Goal: Task Accomplishment & Management: Complete application form

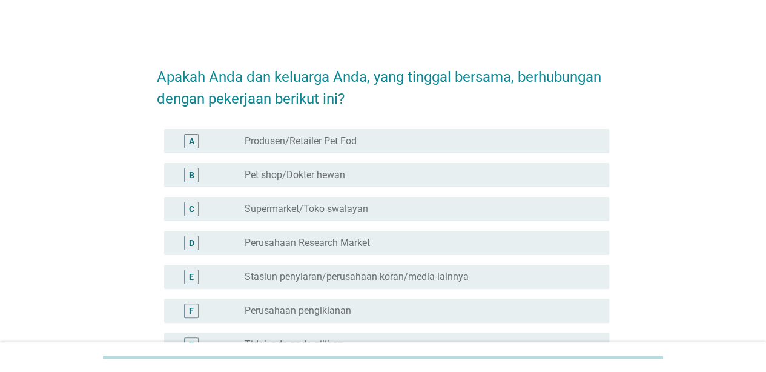
scroll to position [140, 0]
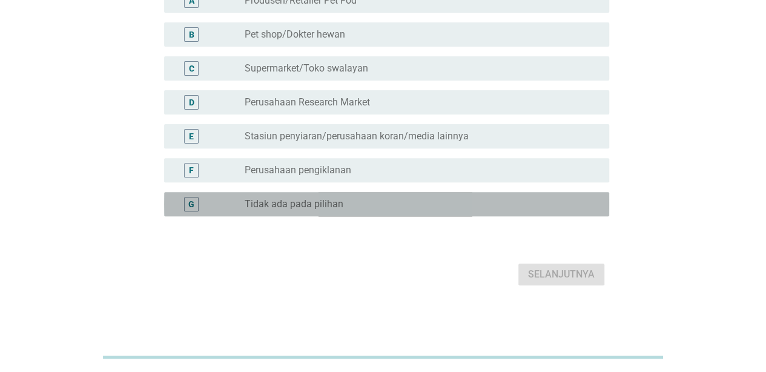
click at [324, 202] on label "Tidak ada pada pilihan" at bounding box center [294, 204] width 99 height 12
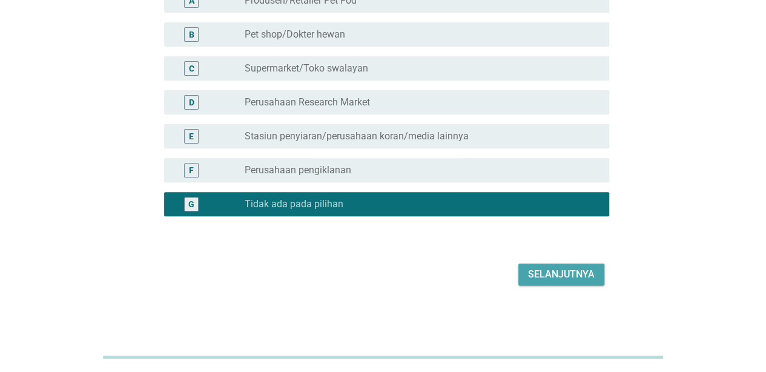
click at [557, 272] on div "Selanjutnya" at bounding box center [561, 274] width 67 height 15
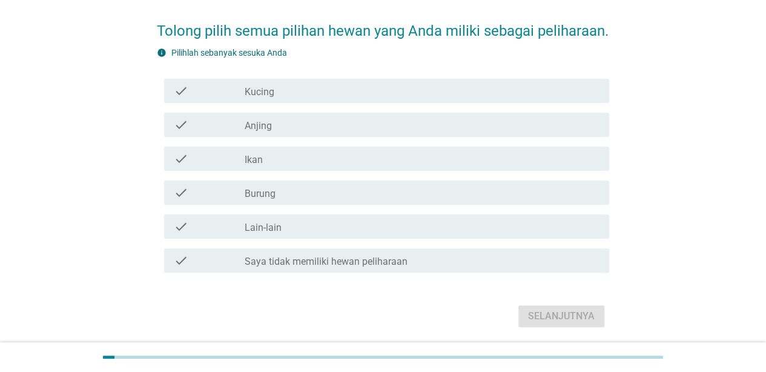
scroll to position [49, 0]
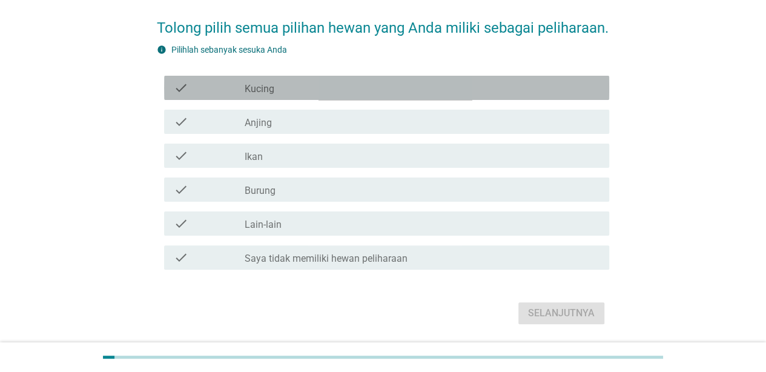
click at [336, 95] on div "check_box_outline_blank Kucing" at bounding box center [422, 88] width 355 height 15
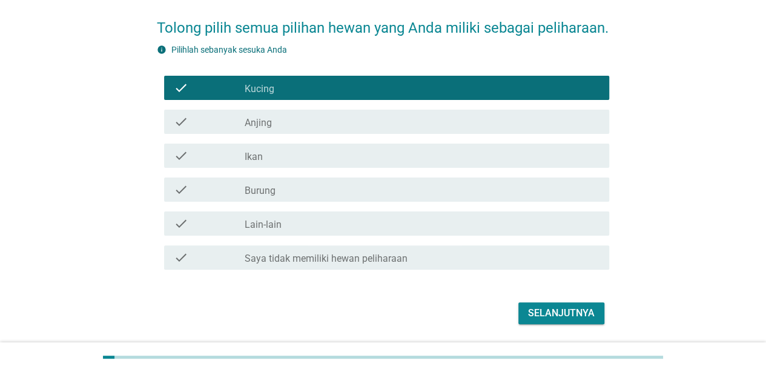
click at [301, 173] on div "check check_box_outline_blank Ikan" at bounding box center [383, 156] width 452 height 34
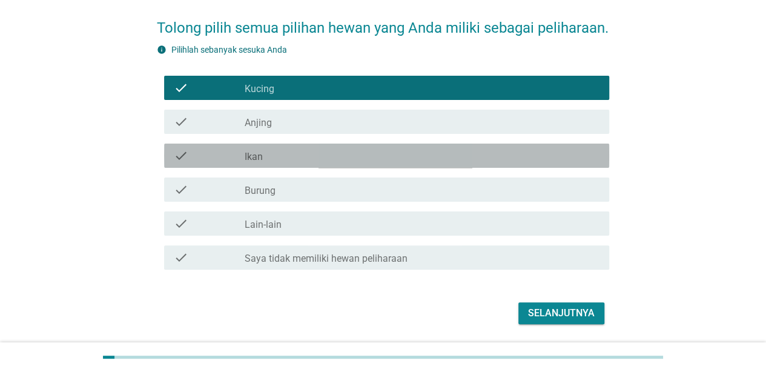
click at [298, 168] on div "check check_box_outline_blank Ikan" at bounding box center [386, 155] width 445 height 24
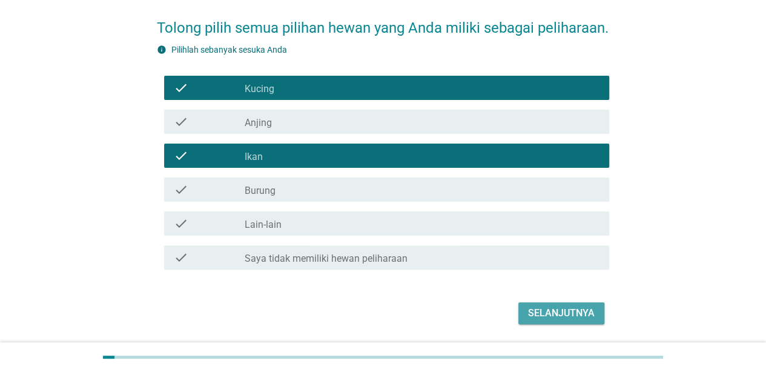
click at [546, 320] on div "Selanjutnya" at bounding box center [561, 313] width 67 height 15
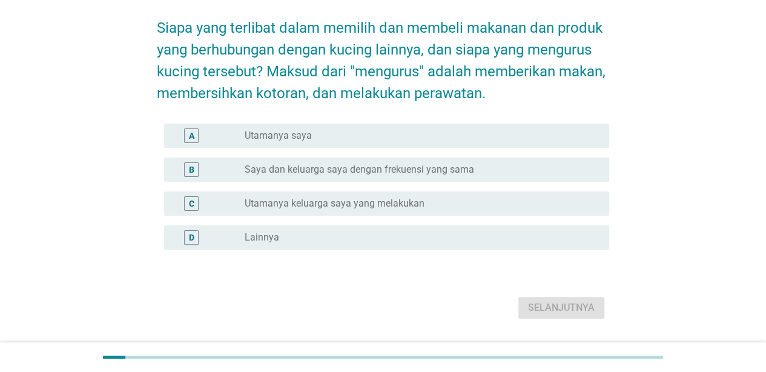
scroll to position [0, 0]
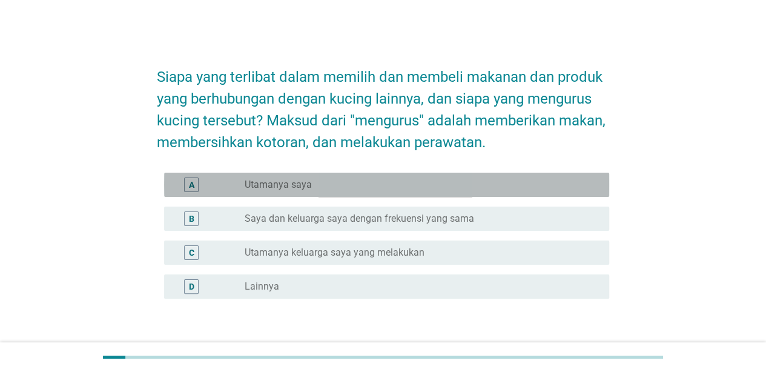
click at [291, 179] on label "Utamanya saya" at bounding box center [278, 185] width 67 height 12
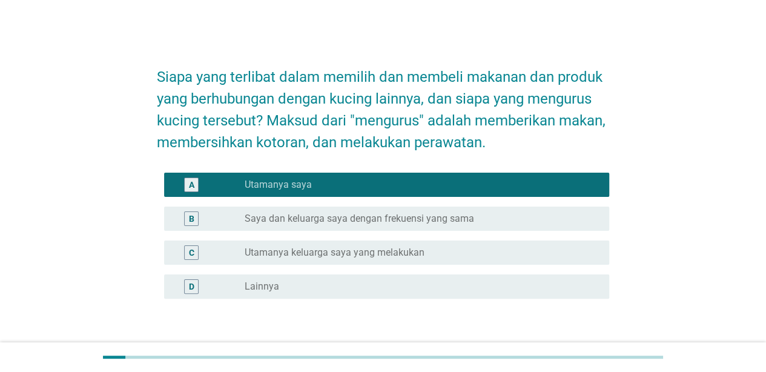
scroll to position [82, 0]
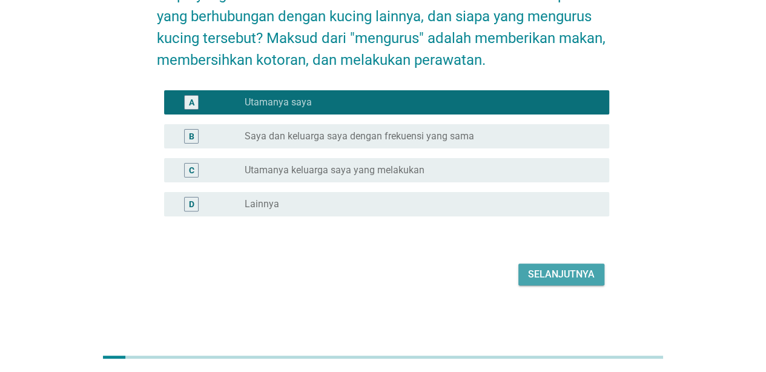
click at [570, 278] on div "Selanjutnya" at bounding box center [561, 274] width 67 height 15
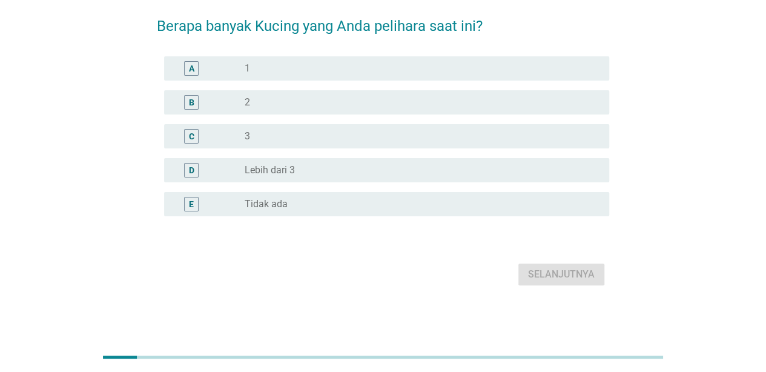
scroll to position [0, 0]
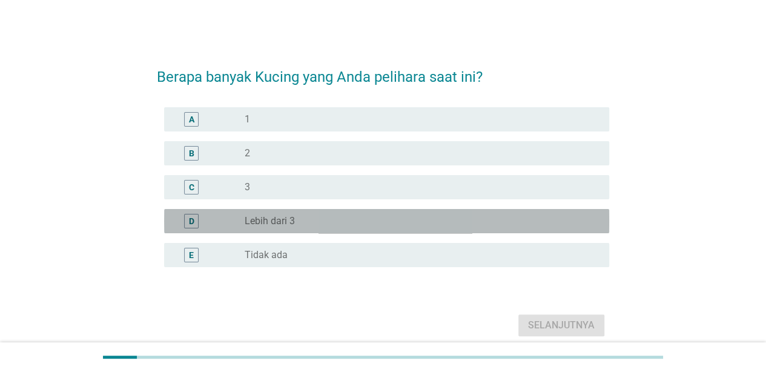
click at [302, 217] on div "radio_button_unchecked Lebih dari 3" at bounding box center [417, 221] width 345 height 12
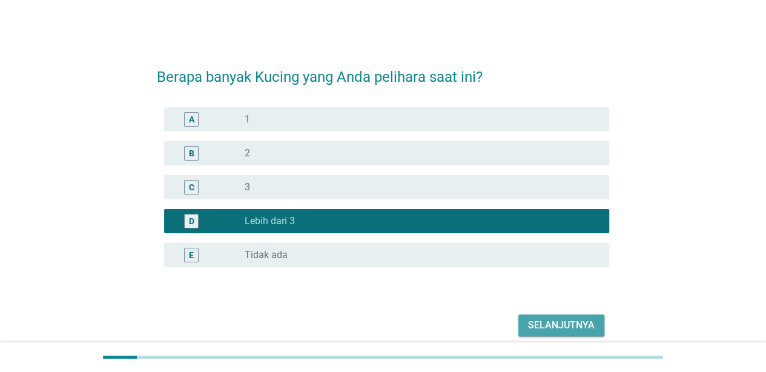
click at [578, 329] on div "Selanjutnya" at bounding box center [561, 325] width 67 height 15
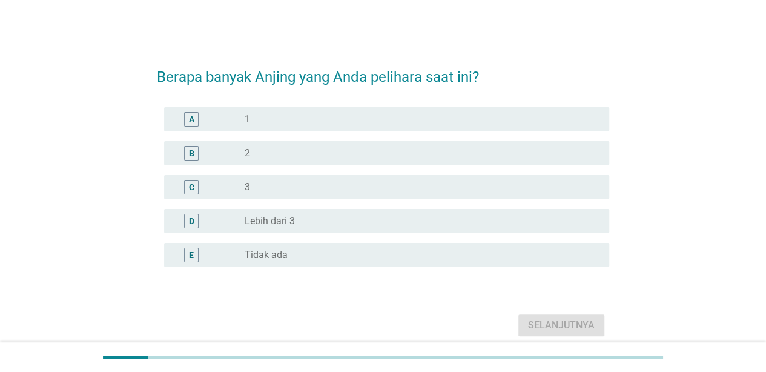
click at [308, 257] on div "radio_button_unchecked Tidak ada" at bounding box center [417, 255] width 345 height 12
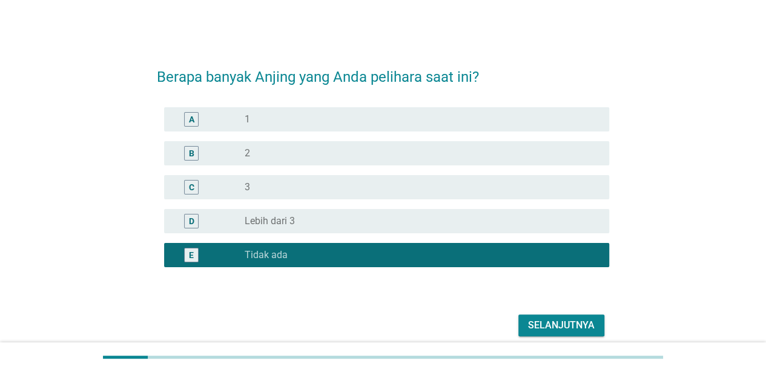
click at [548, 320] on div "Selanjutnya" at bounding box center [561, 325] width 67 height 15
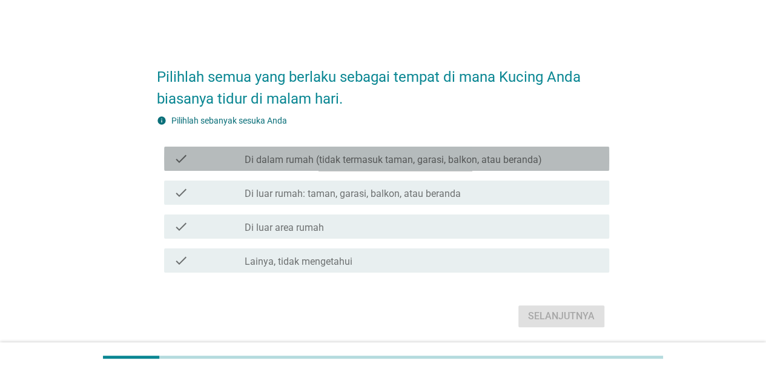
click at [341, 157] on label "Di dalam rumah (tidak termasuk taman, garasi, balkon, atau beranda)" at bounding box center [393, 160] width 297 height 12
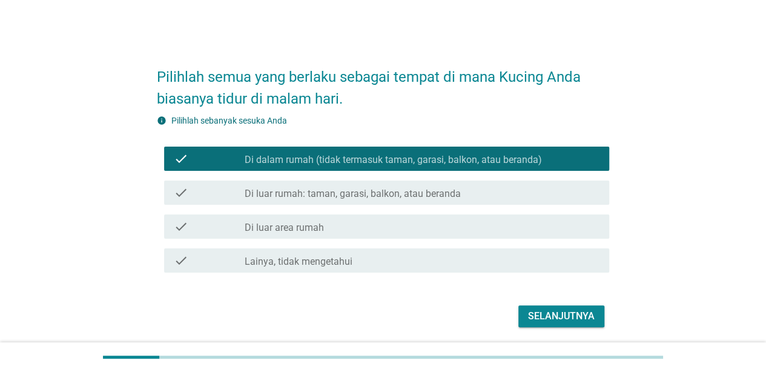
click at [337, 176] on div "check check_box_outline_blank Di luar rumah: taman, garasi, balkon, atau beranda" at bounding box center [383, 193] width 452 height 34
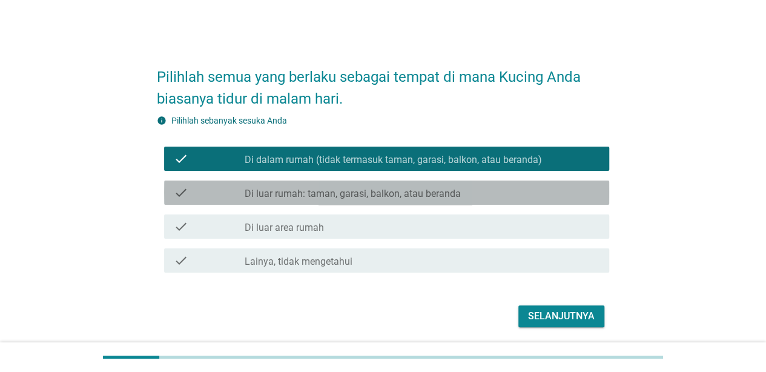
click at [328, 188] on label "Di luar rumah: taman, garasi, balkon, atau beranda" at bounding box center [353, 194] width 216 height 12
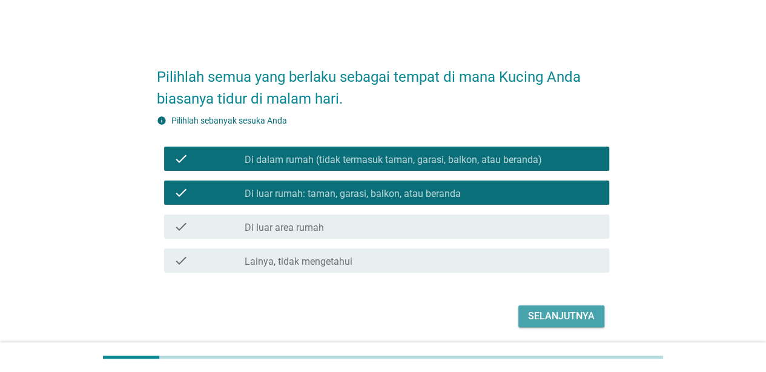
click at [543, 311] on div "Selanjutnya" at bounding box center [561, 316] width 67 height 15
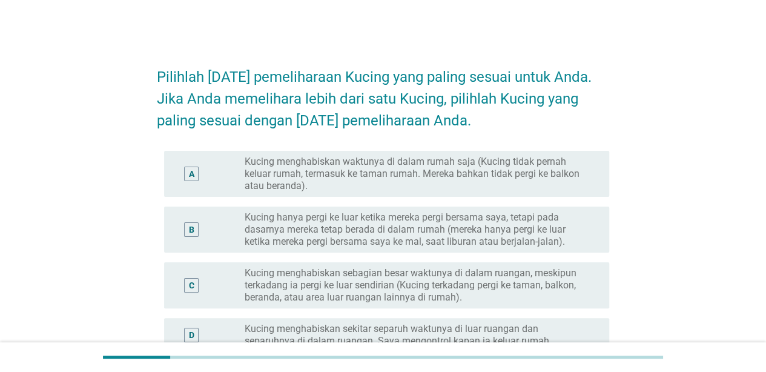
click at [395, 162] on label "Kucing menghabiskan waktunya di dalam rumah saja (Kucing tidak pernah keluar ru…" at bounding box center [417, 174] width 345 height 36
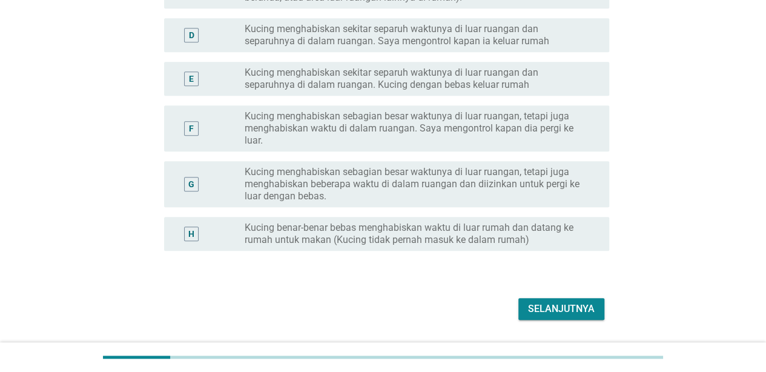
scroll to position [334, 0]
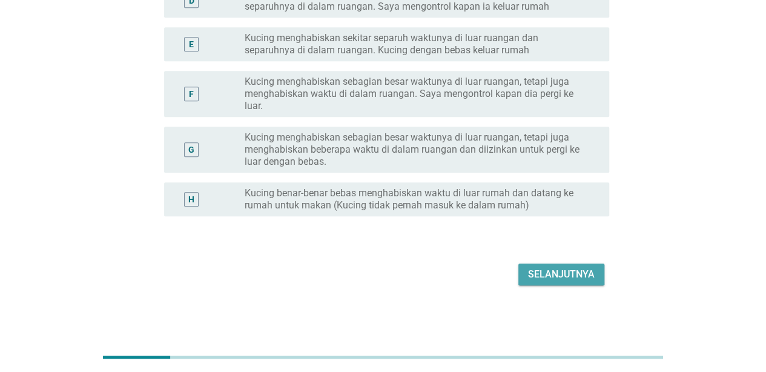
click at [576, 280] on div "Selanjutnya" at bounding box center [561, 274] width 67 height 15
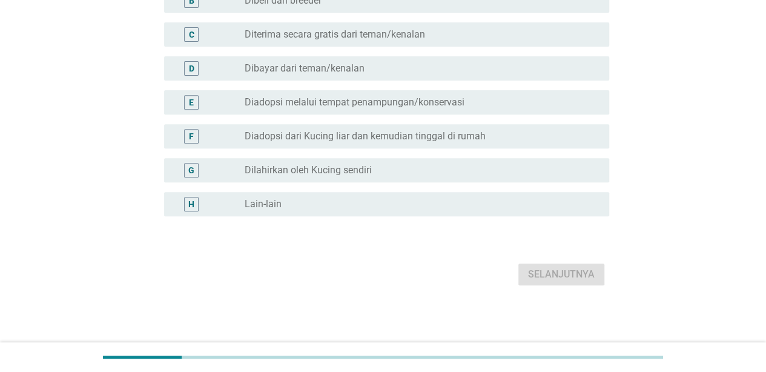
scroll to position [0, 0]
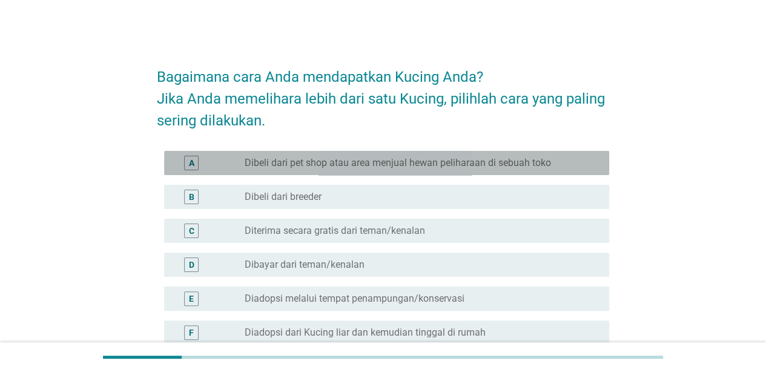
click at [464, 165] on label "Dibeli dari pet shop atau area menjual hewan peliharaan di sebuah toko" at bounding box center [398, 163] width 306 height 12
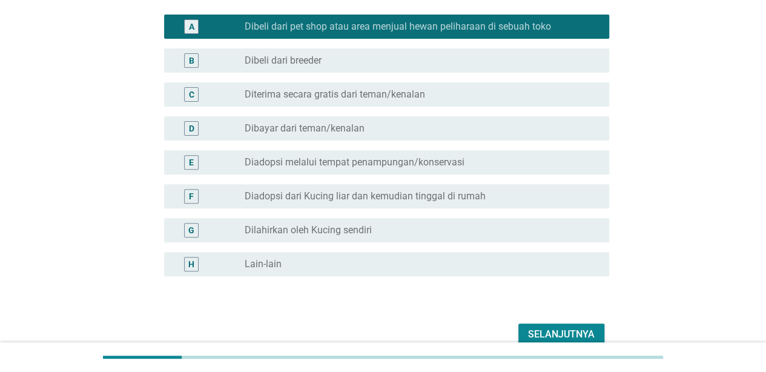
scroll to position [139, 0]
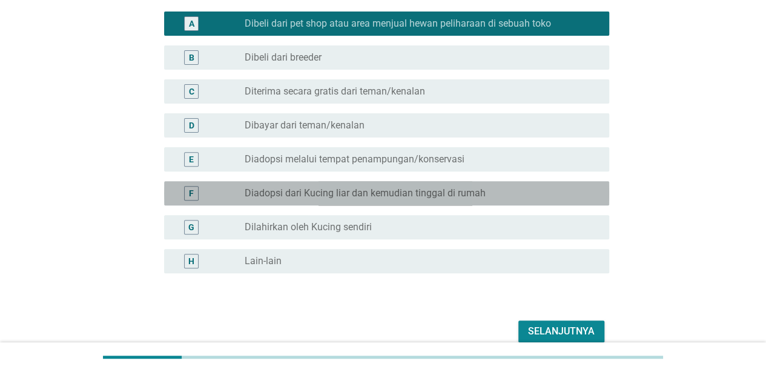
click at [455, 196] on label "Diadopsi dari Kucing liar dan kemudian tinggal di rumah" at bounding box center [365, 193] width 241 height 12
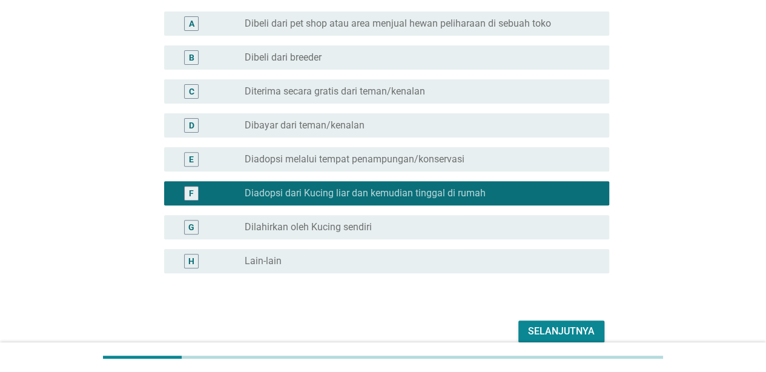
click at [408, 21] on label "Dibeli dari pet shop atau area menjual hewan peliharaan di sebuah toko" at bounding box center [398, 24] width 306 height 12
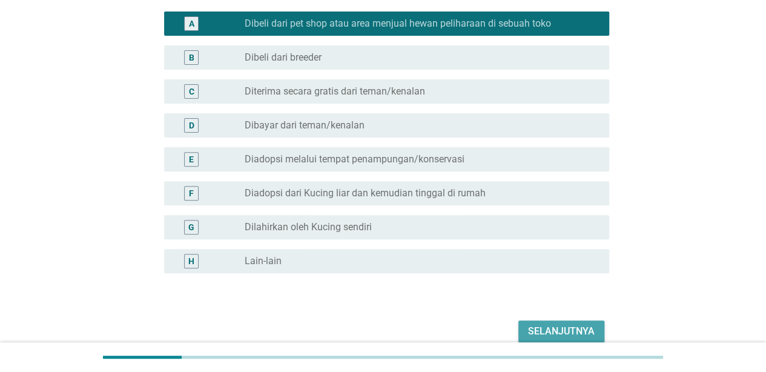
click at [539, 321] on button "Selanjutnya" at bounding box center [561, 331] width 86 height 22
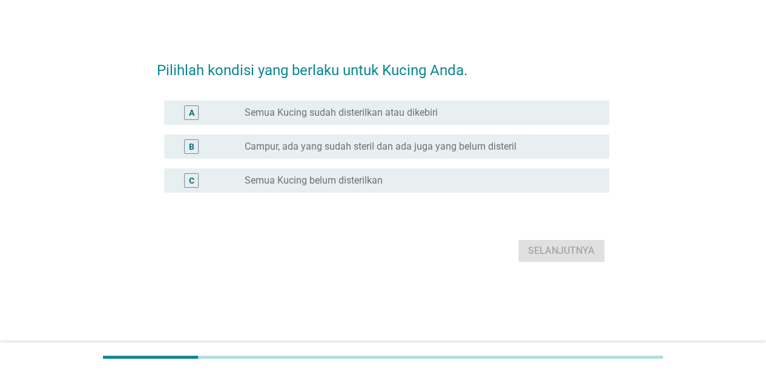
scroll to position [0, 0]
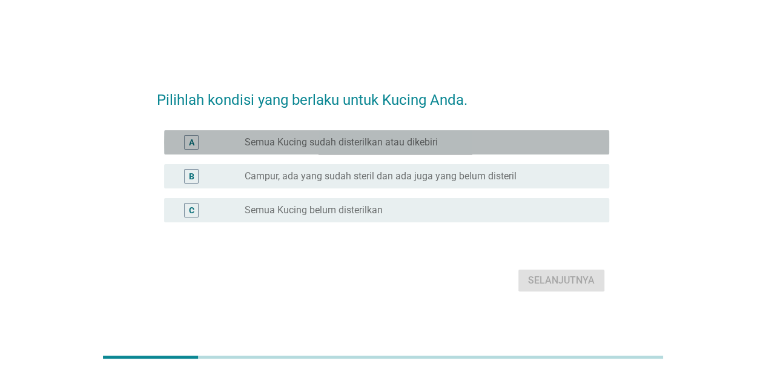
click at [361, 143] on label "Semua Kucing sudah disterilkan atau dikebiri" at bounding box center [341, 142] width 193 height 12
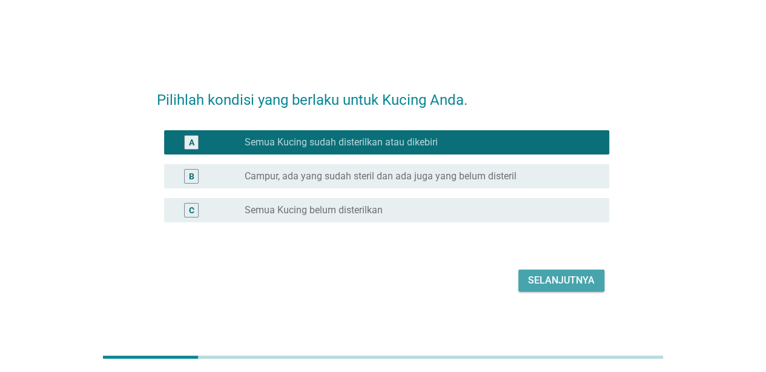
click at [553, 278] on div "Selanjutnya" at bounding box center [561, 280] width 67 height 15
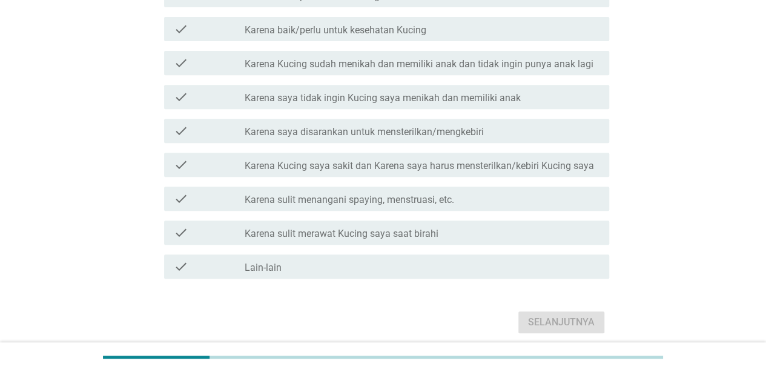
scroll to position [231, 0]
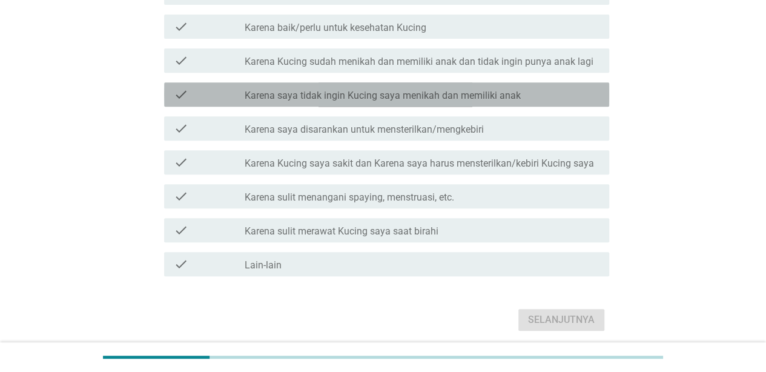
click at [410, 91] on label "Karena saya tidak ingin Kucing saya menikah dan memiliki anak" at bounding box center [383, 96] width 276 height 12
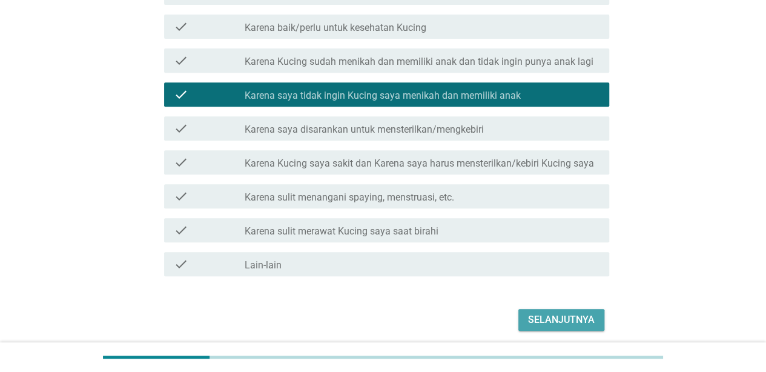
click at [559, 318] on div "Selanjutnya" at bounding box center [561, 319] width 67 height 15
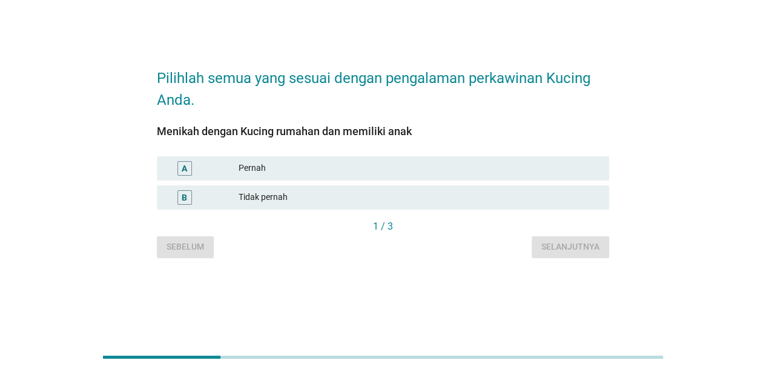
scroll to position [0, 0]
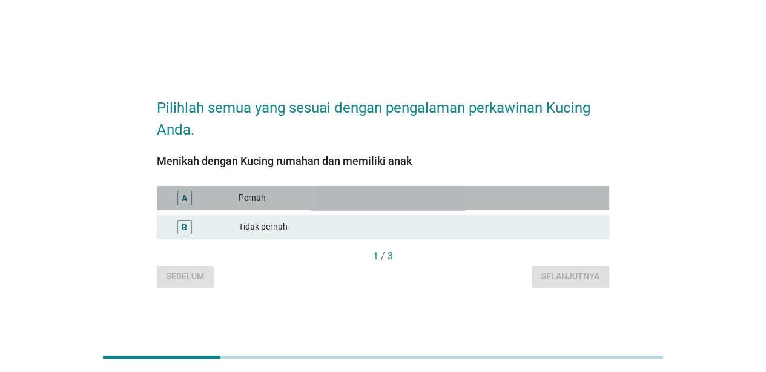
click at [313, 198] on div "Pernah" at bounding box center [419, 198] width 361 height 15
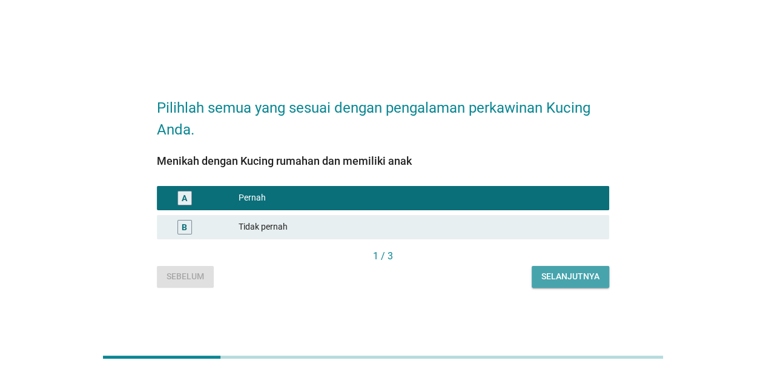
click at [572, 282] on div "Selanjutnya" at bounding box center [570, 276] width 58 height 13
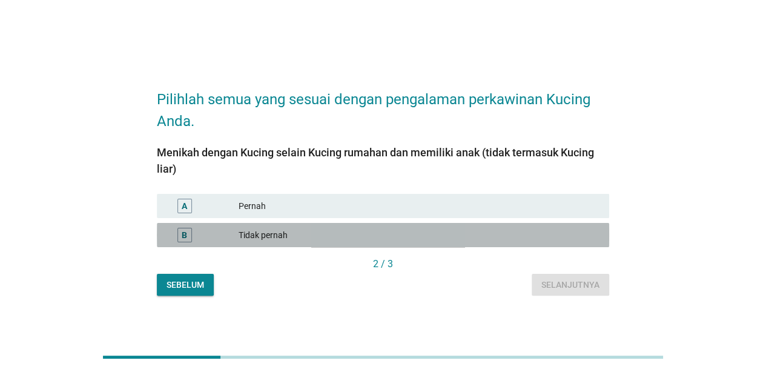
click at [338, 245] on div "B Tidak pernah" at bounding box center [383, 235] width 452 height 24
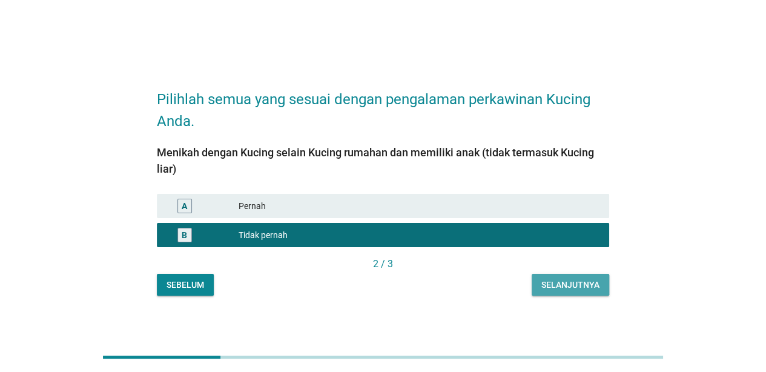
click at [553, 285] on div "Selanjutnya" at bounding box center [570, 284] width 58 height 13
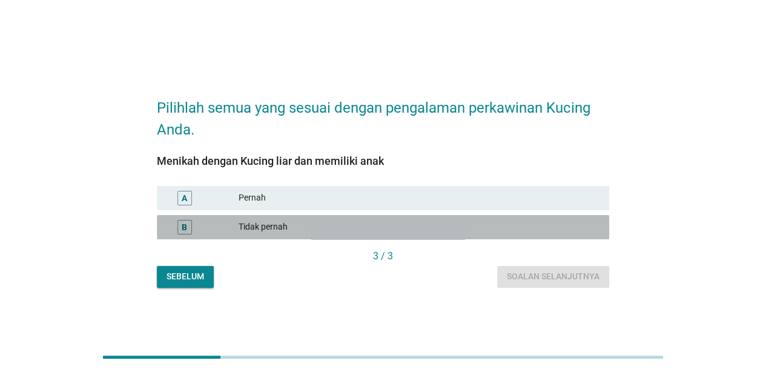
click at [285, 222] on div "Tidak pernah" at bounding box center [419, 227] width 361 height 15
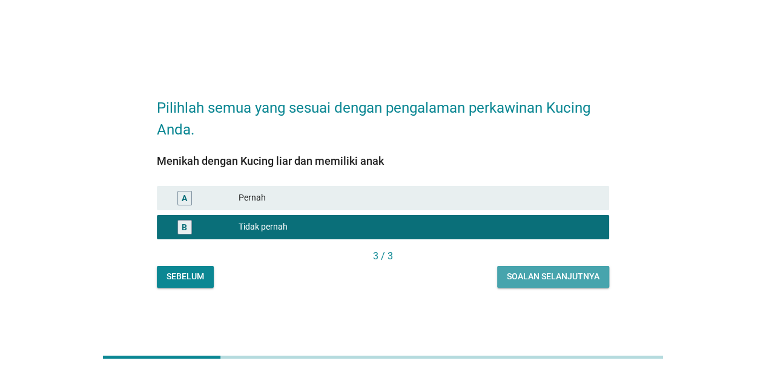
click at [561, 283] on button "Soalan selanjutnya" at bounding box center [553, 277] width 112 height 22
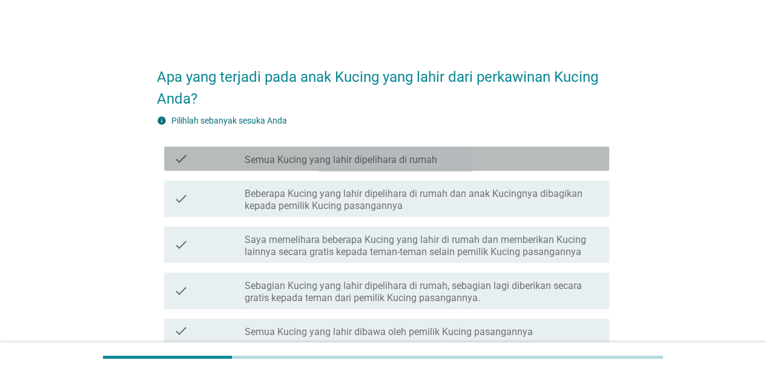
click at [380, 151] on div "check_box_outline_blank Semua Kucing yang lahir dipelihara di rumah" at bounding box center [422, 158] width 355 height 15
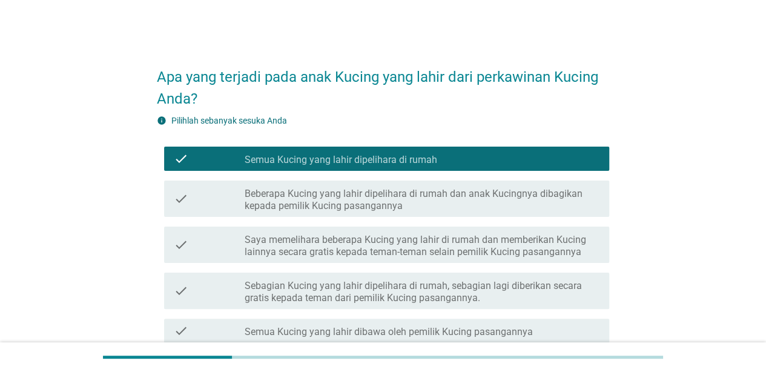
scroll to position [238, 0]
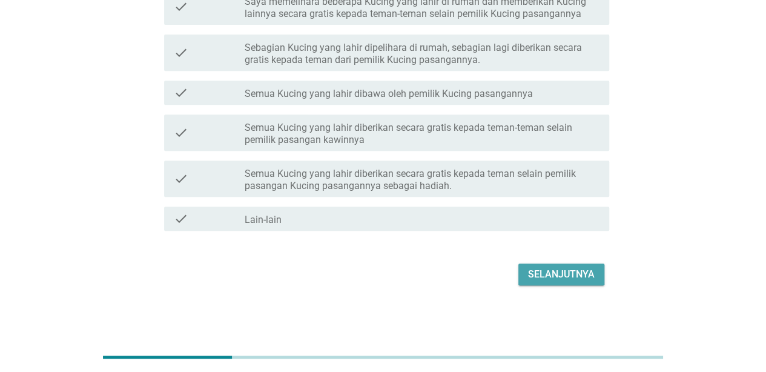
click at [571, 275] on div "Selanjutnya" at bounding box center [561, 274] width 67 height 15
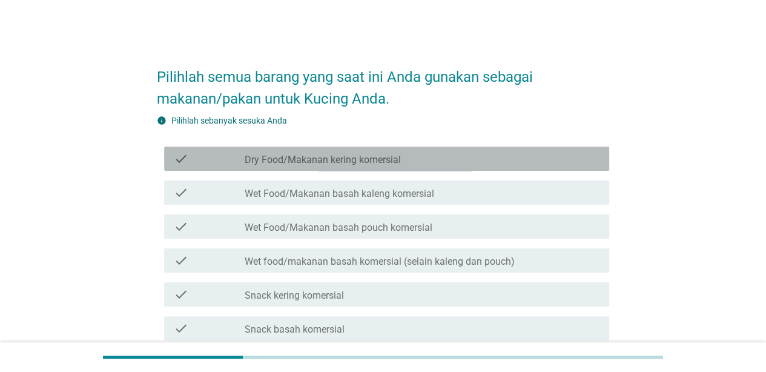
click at [396, 162] on label "Dry Food/Makanan kering komersial" at bounding box center [323, 160] width 156 height 12
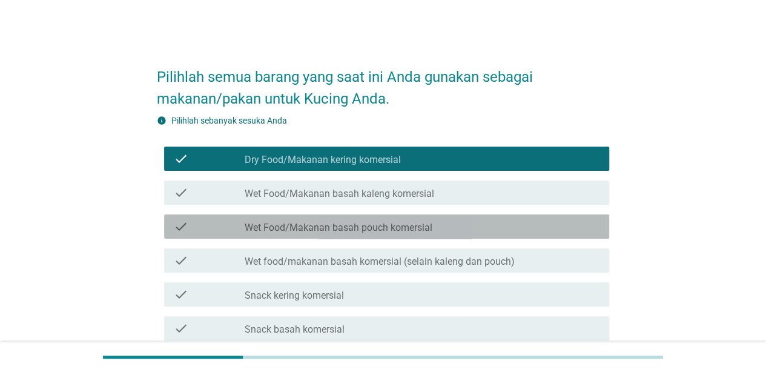
click at [389, 226] on label "Wet Food/Makanan basah pouch komersial" at bounding box center [339, 228] width 188 height 12
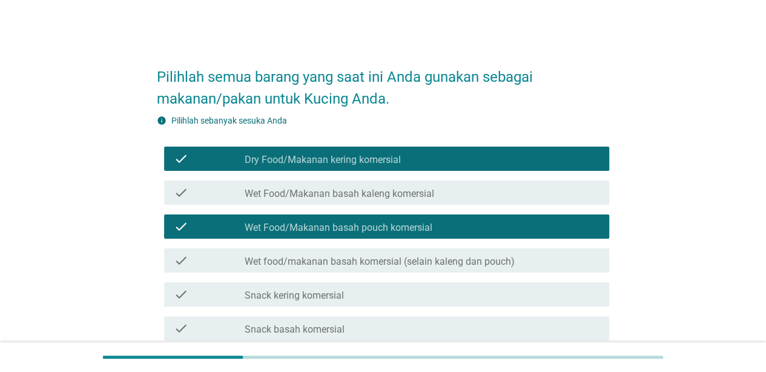
click at [515, 304] on div "check check_box_outline_blank Snack kering komersial" at bounding box center [386, 294] width 445 height 24
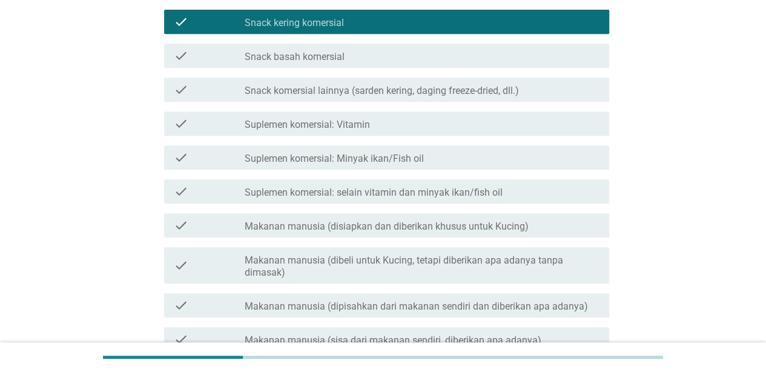
scroll to position [427, 0]
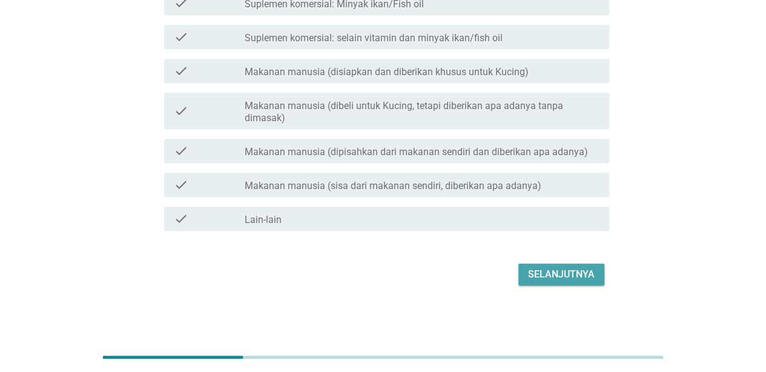
click at [567, 269] on div "Selanjutnya" at bounding box center [561, 274] width 67 height 15
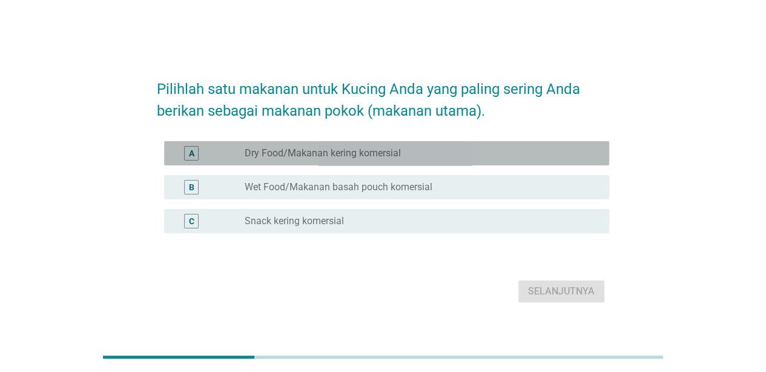
click at [421, 159] on div "radio_button_unchecked Dry Food/Makanan kering komersial" at bounding box center [417, 153] width 345 height 12
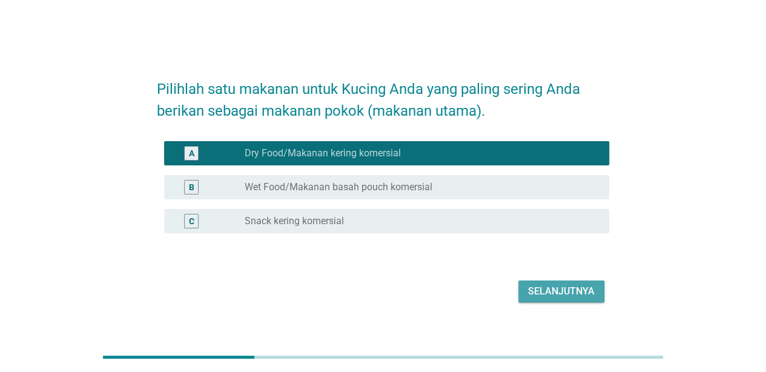
click at [575, 289] on div "Selanjutnya" at bounding box center [561, 291] width 67 height 15
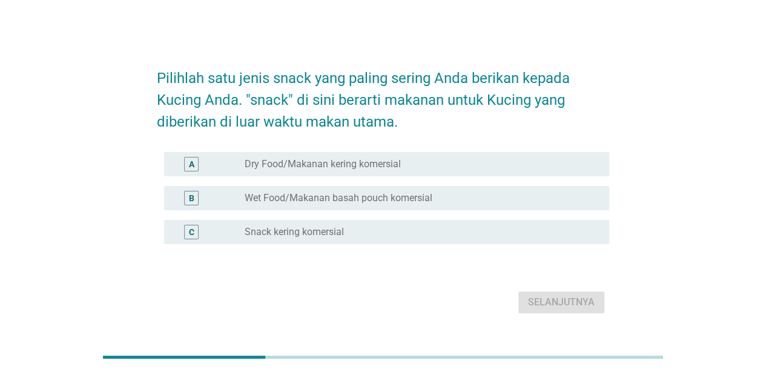
click at [429, 229] on div "radio_button_unchecked Snack kering komersial" at bounding box center [417, 232] width 345 height 12
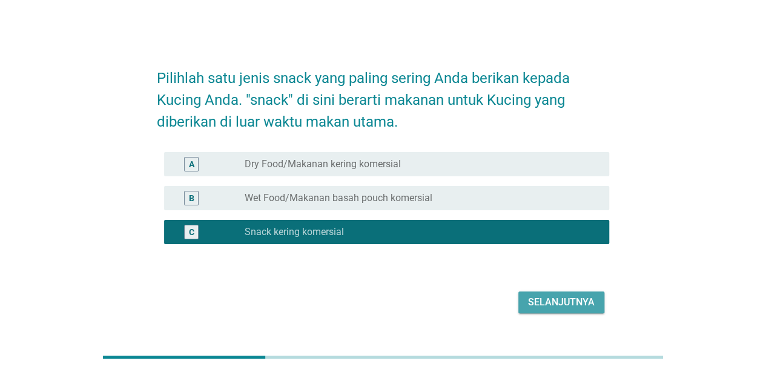
click at [555, 301] on div "Selanjutnya" at bounding box center [561, 302] width 67 height 15
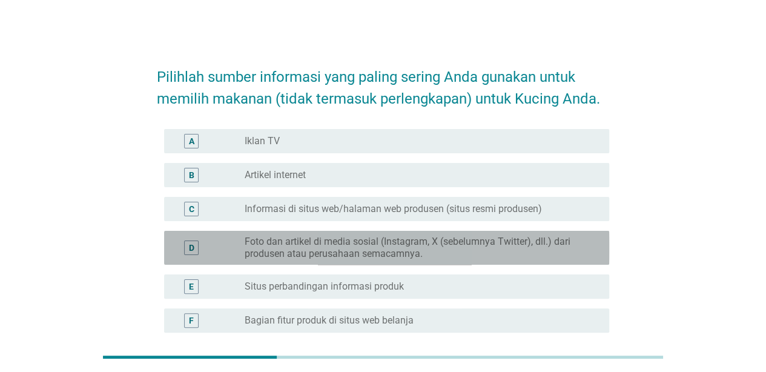
click at [401, 232] on div "D radio_button_unchecked Foto dan artikel di media sosial (Instagram, X (sebelu…" at bounding box center [386, 248] width 445 height 34
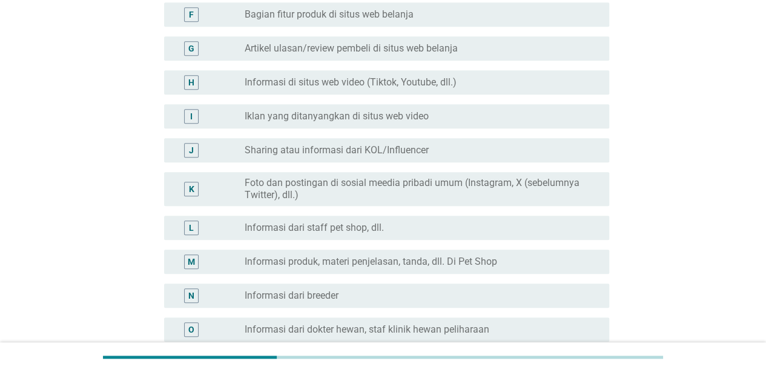
scroll to position [308, 0]
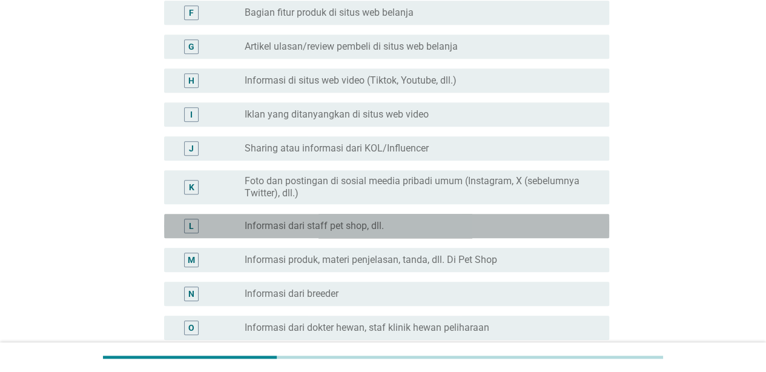
click at [363, 229] on label "Informasi dari staff pet shop, dll." at bounding box center [314, 226] width 139 height 12
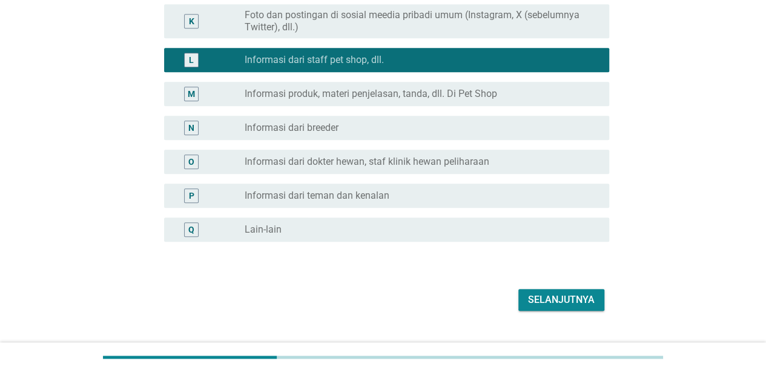
scroll to position [476, 0]
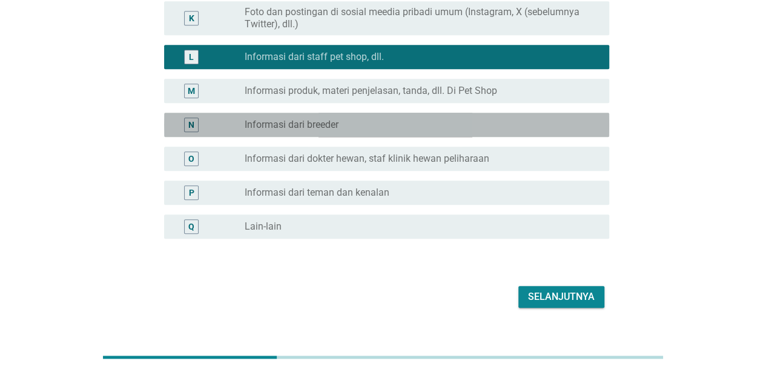
click at [371, 121] on div "radio_button_unchecked Informasi dari breeder" at bounding box center [417, 125] width 345 height 12
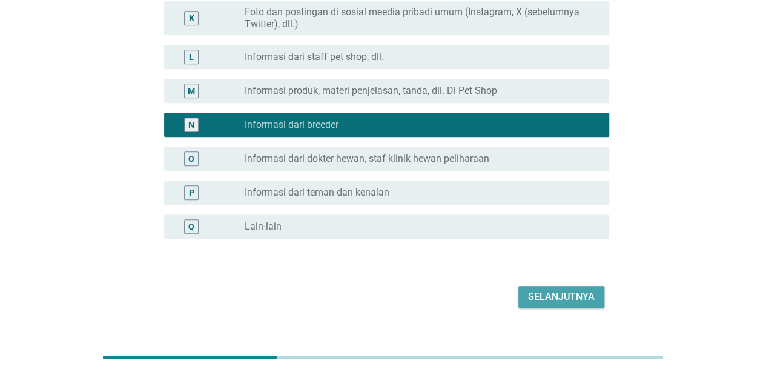
click at [564, 295] on div "Selanjutnya" at bounding box center [561, 296] width 67 height 15
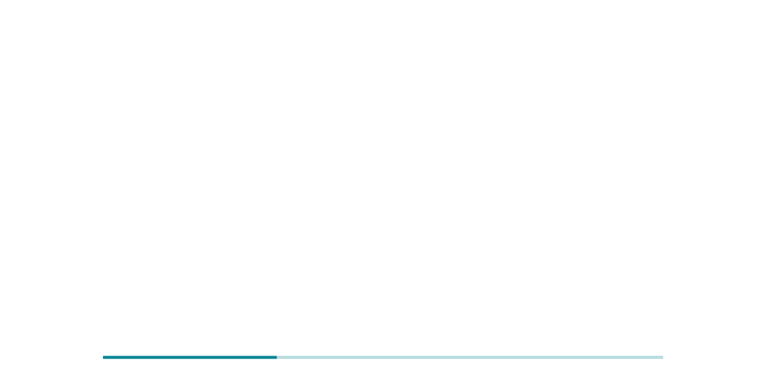
scroll to position [0, 0]
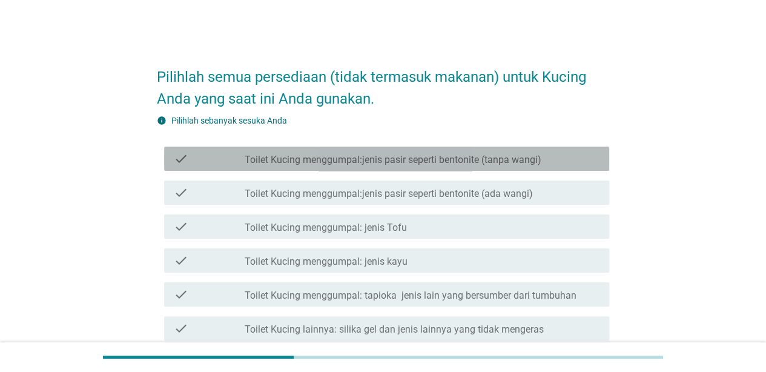
click at [424, 153] on div "check_box_outline_blank Toilet Kucing menggumpal:jenis pasir seperti bentonite …" at bounding box center [422, 158] width 355 height 15
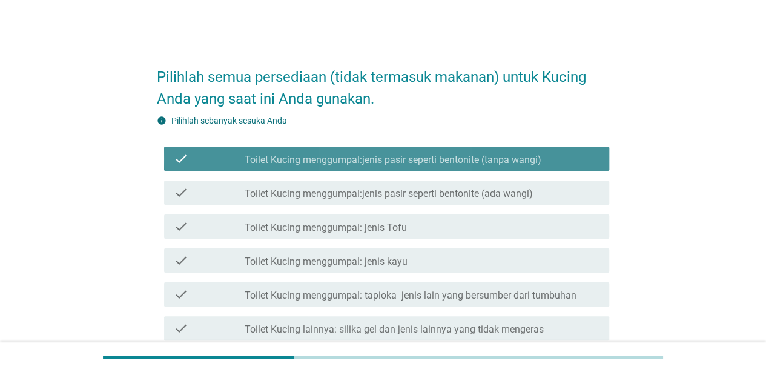
click at [424, 153] on div "check_box_outline_blank Toilet Kucing menggumpal:jenis pasir seperti bentonite …" at bounding box center [422, 158] width 355 height 15
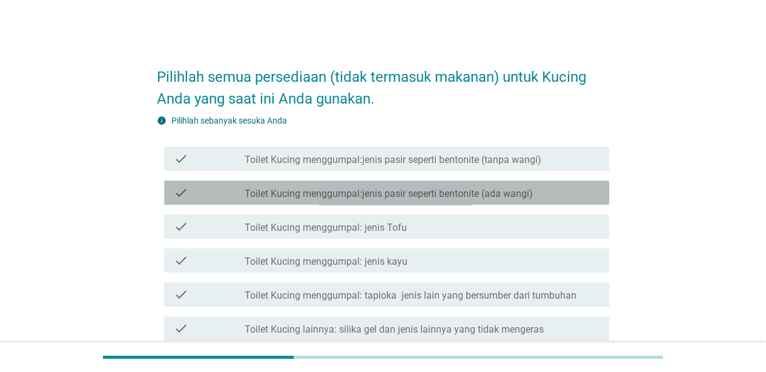
click at [428, 188] on label "Toilet Kucing menggumpal:jenis pasir seperti bentonite (ada wangi)" at bounding box center [389, 194] width 288 height 12
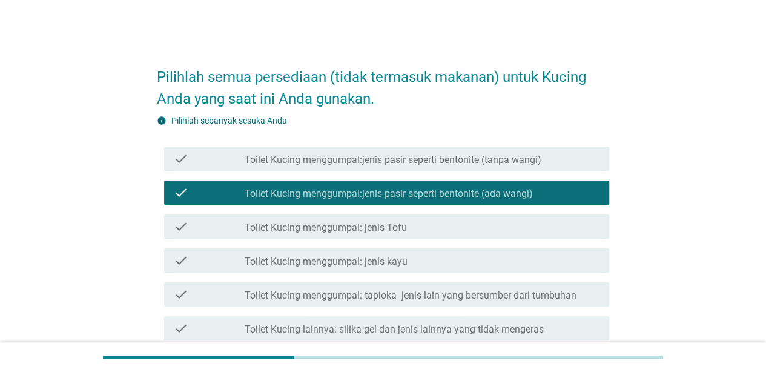
scroll to position [324, 0]
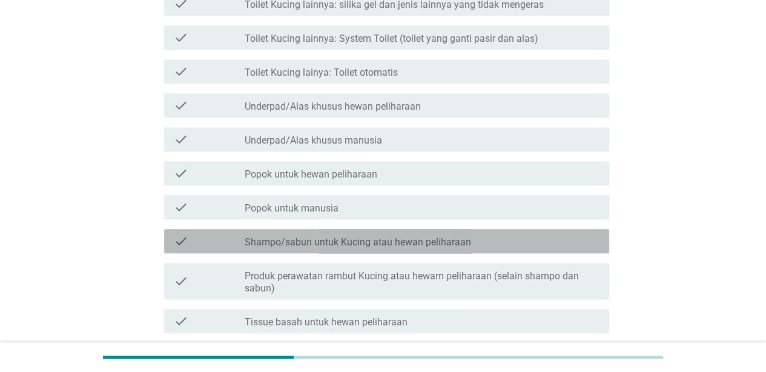
click at [347, 243] on label "Shampo/sabun untuk Kucing atau hewan peliharaan" at bounding box center [358, 242] width 226 height 12
click at [414, 229] on div "check check_box_outline_blank Shampo/sabun untuk Kucing atau hewan peliharaan" at bounding box center [386, 241] width 445 height 24
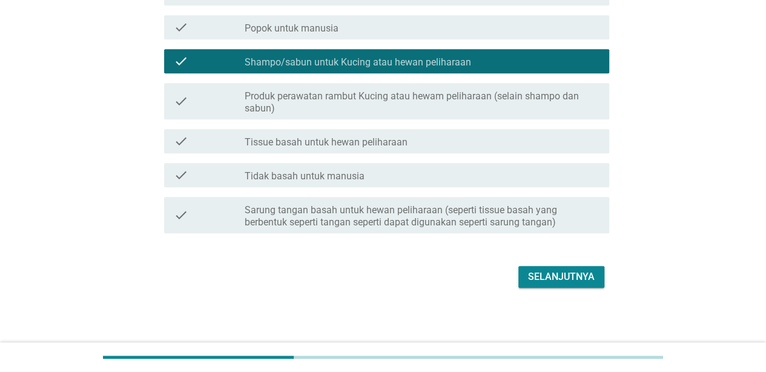
scroll to position [507, 0]
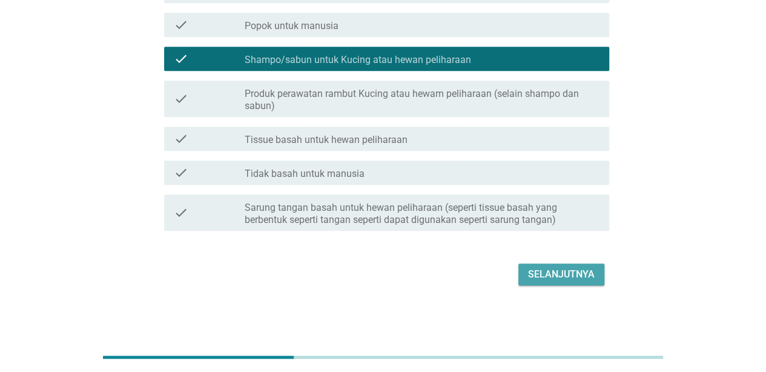
click at [572, 285] on button "Selanjutnya" at bounding box center [561, 274] width 86 height 22
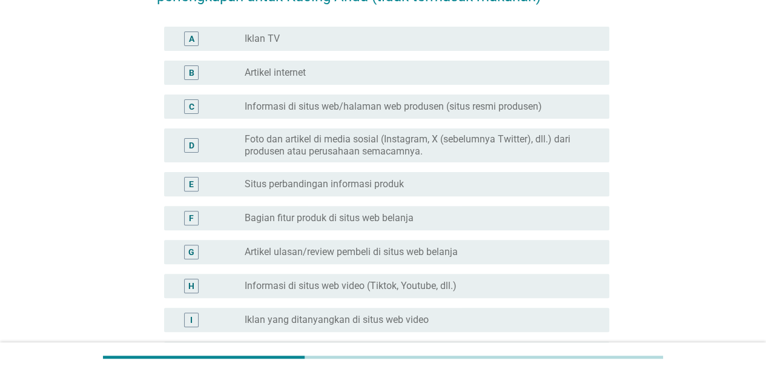
scroll to position [110, 0]
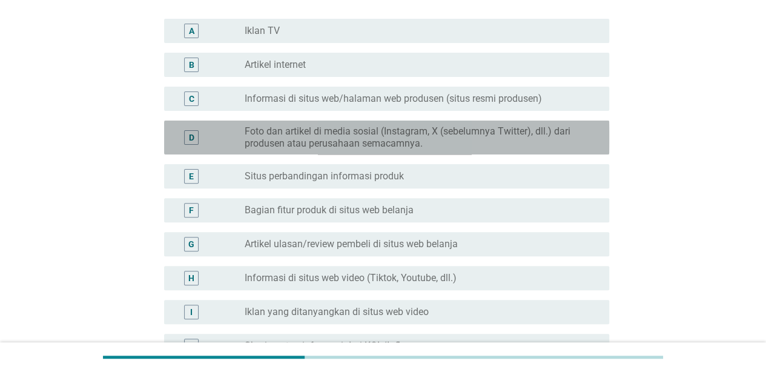
click at [568, 128] on label "Foto dan artikel di media sosial (Instagram, X (sebelumnya Twitter), dll.) dari…" at bounding box center [417, 137] width 345 height 24
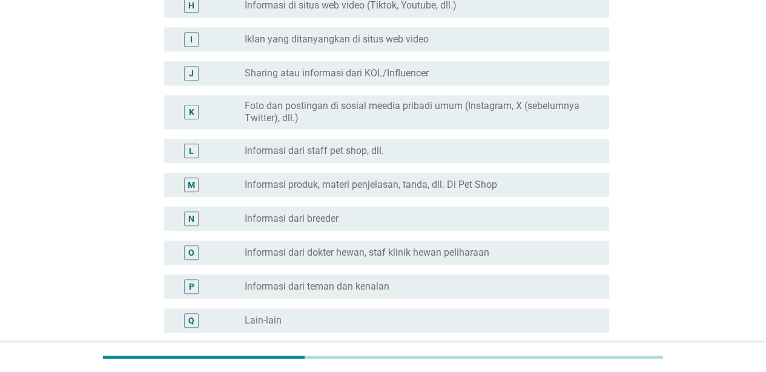
scroll to position [387, 0]
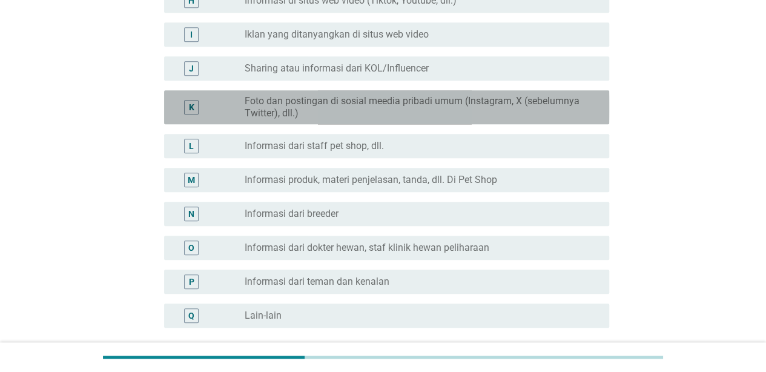
click at [510, 105] on label "Foto dan postingan di sosial meedia pribadi umum (Instagram, X (sebelumnya Twit…" at bounding box center [417, 107] width 345 height 24
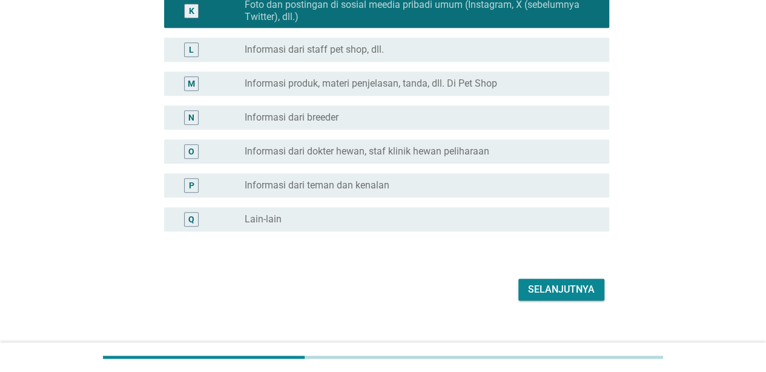
scroll to position [499, 0]
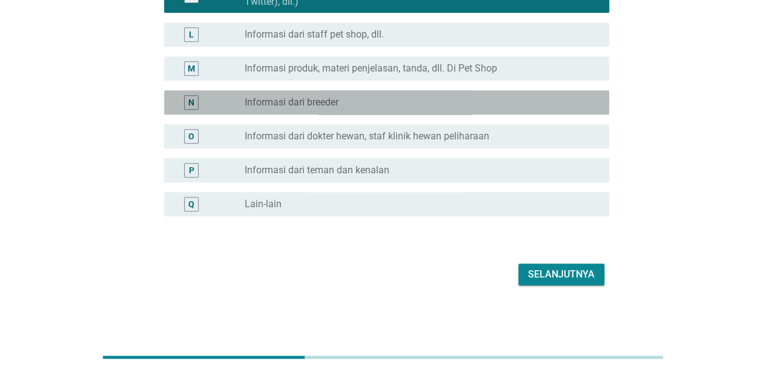
click at [455, 104] on div "radio_button_unchecked Informasi dari breeder" at bounding box center [417, 102] width 345 height 12
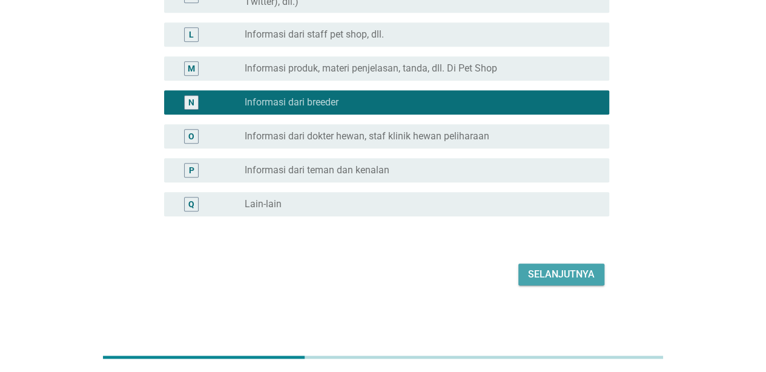
click at [555, 280] on div "Selanjutnya" at bounding box center [561, 274] width 67 height 15
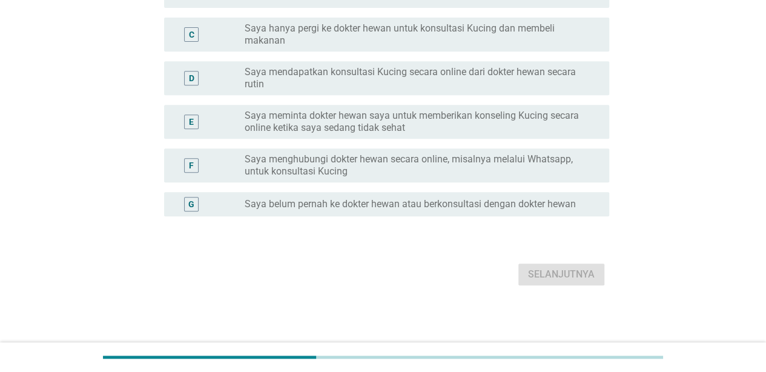
scroll to position [0, 0]
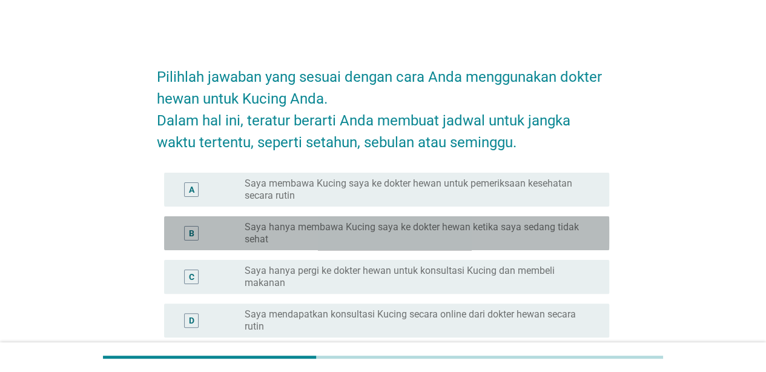
click at [486, 229] on label "Saya hanya membawa Kucing saya ke dokter hewan ketika saya sedang tidak sehat" at bounding box center [417, 233] width 345 height 24
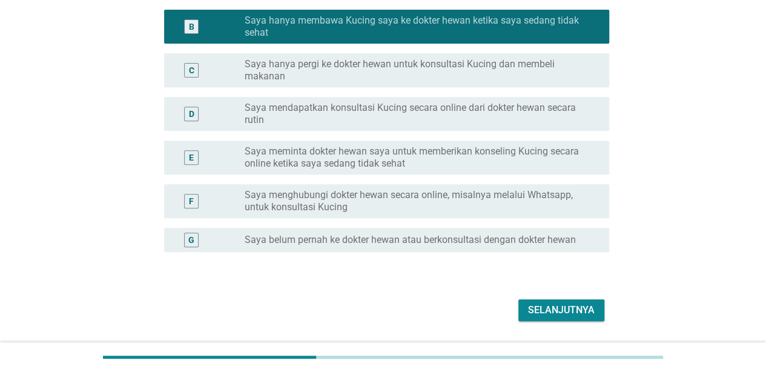
scroll to position [209, 0]
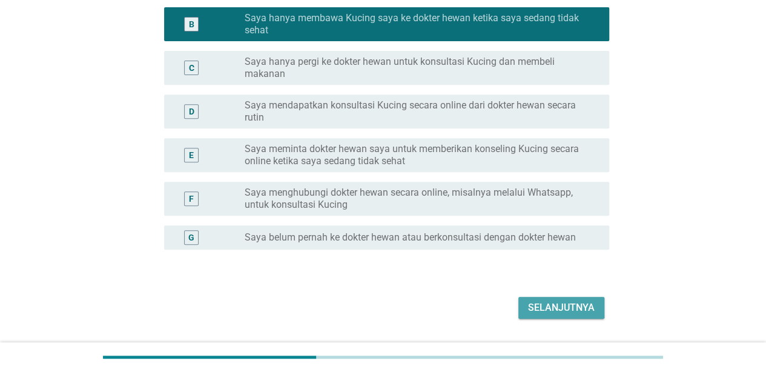
click at [585, 301] on div "Selanjutnya" at bounding box center [561, 307] width 67 height 15
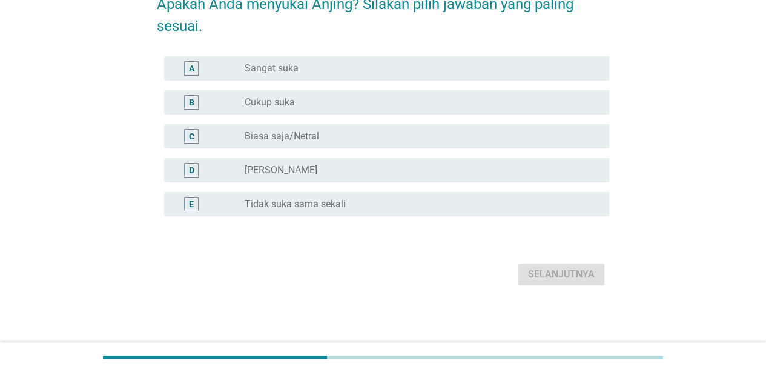
scroll to position [0, 0]
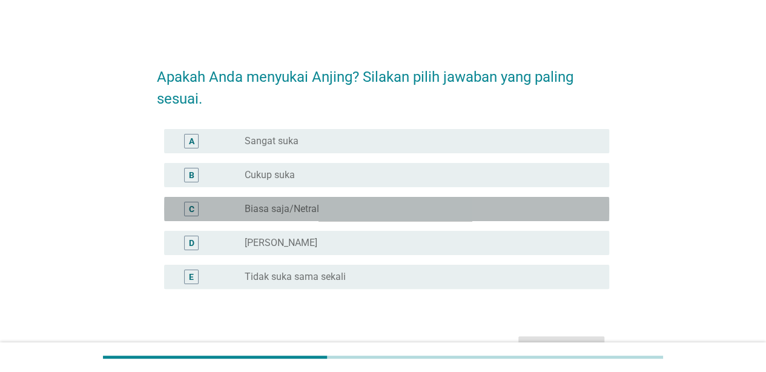
click at [412, 215] on div "radio_button_unchecked Biasa saja/Netral" at bounding box center [422, 209] width 355 height 15
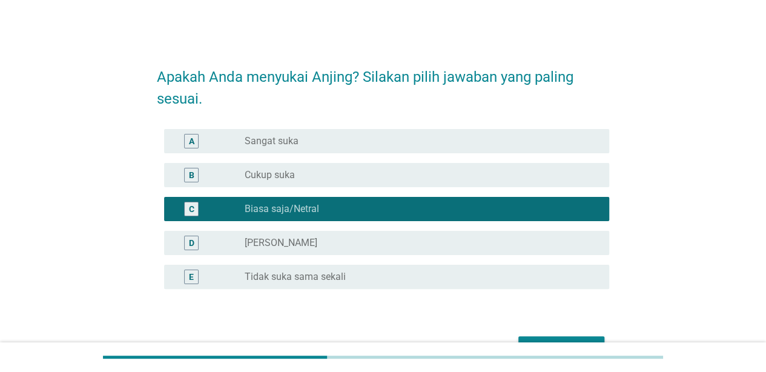
click at [534, 336] on button "Selanjutnya" at bounding box center [561, 347] width 86 height 22
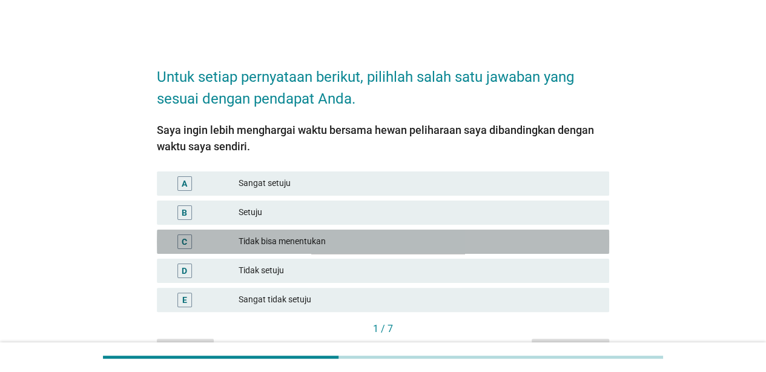
click at [326, 239] on div "Tidak bisa menentukan" at bounding box center [419, 241] width 361 height 15
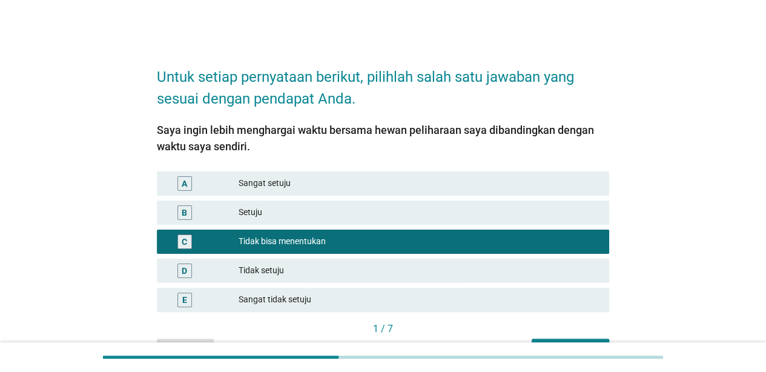
scroll to position [71, 0]
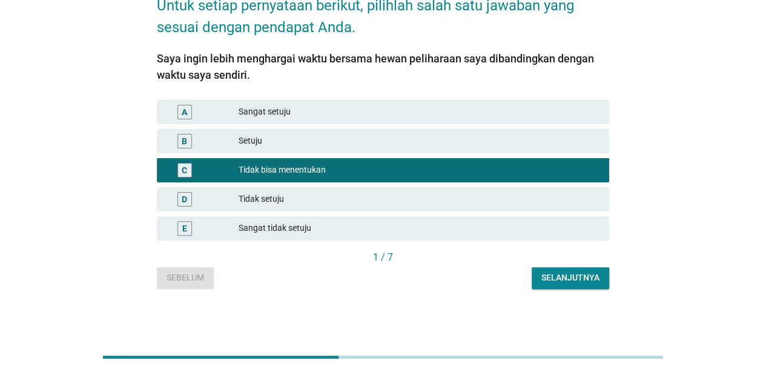
click at [581, 282] on div "Selanjutnya" at bounding box center [570, 277] width 58 height 13
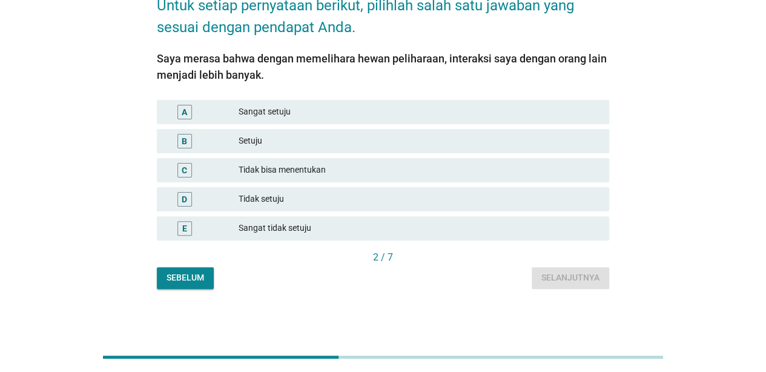
scroll to position [0, 0]
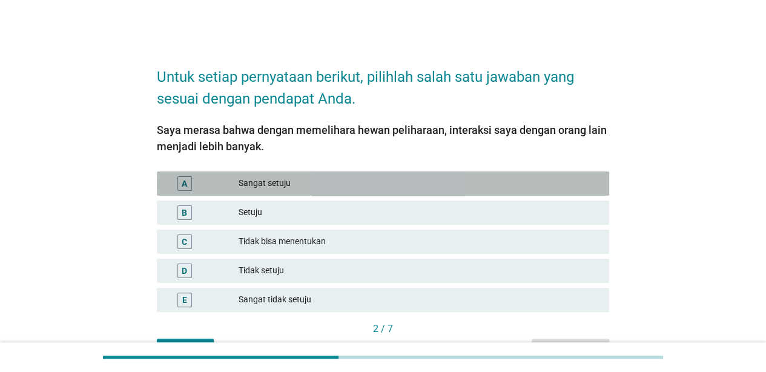
click at [349, 179] on div "Sangat setuju" at bounding box center [419, 183] width 361 height 15
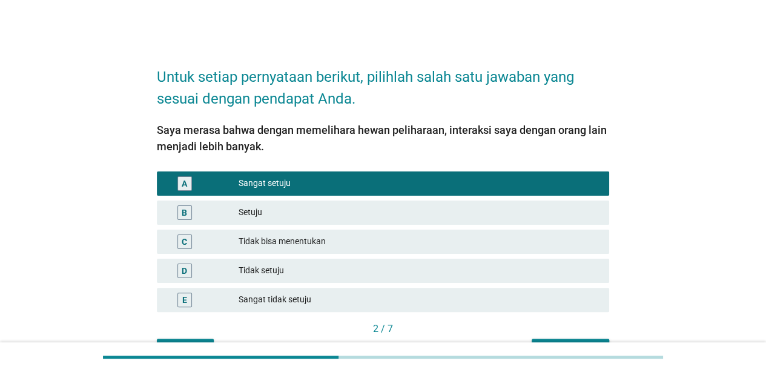
scroll to position [71, 0]
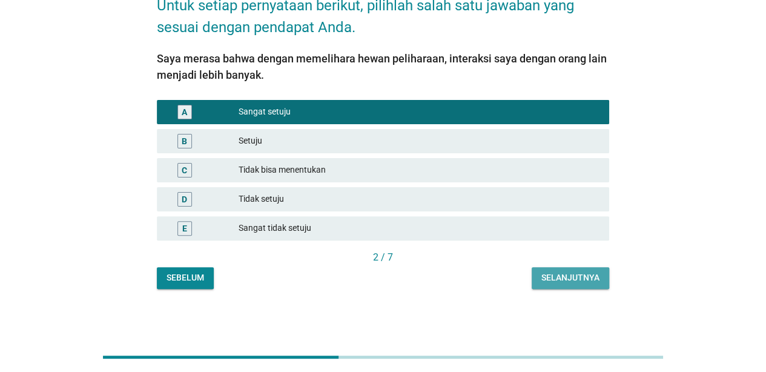
click at [562, 272] on div "Selanjutnya" at bounding box center [570, 277] width 58 height 13
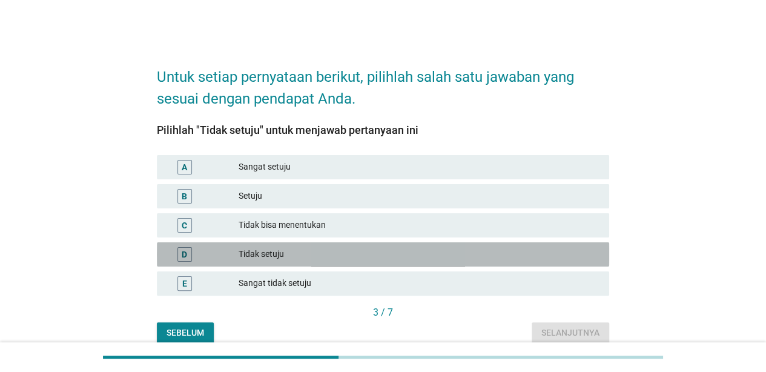
click at [251, 255] on div "Tidak setuju" at bounding box center [419, 254] width 361 height 15
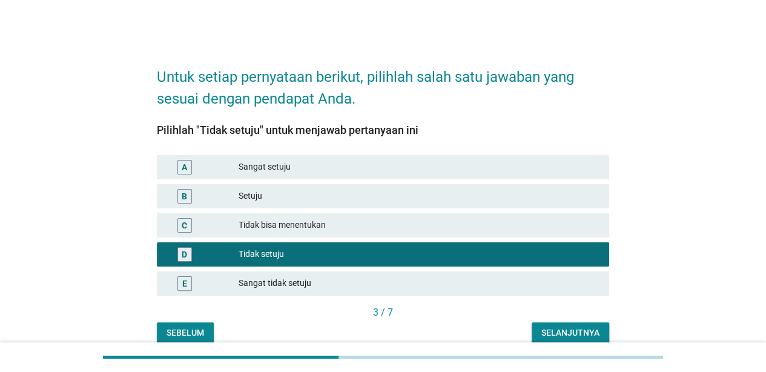
click at [585, 329] on div "Selanjutnya" at bounding box center [570, 332] width 58 height 13
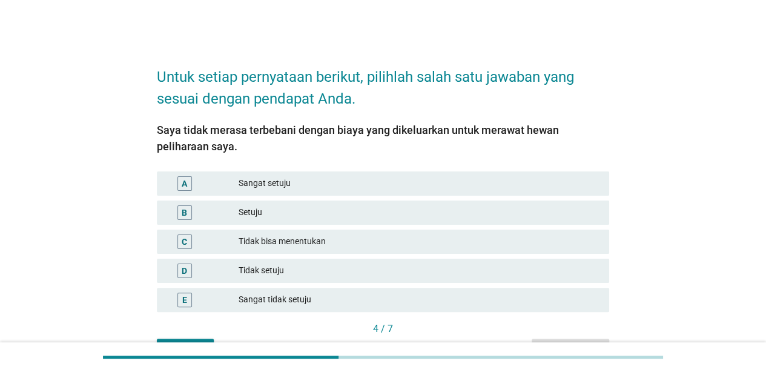
click at [280, 216] on div "Setuju" at bounding box center [419, 212] width 361 height 15
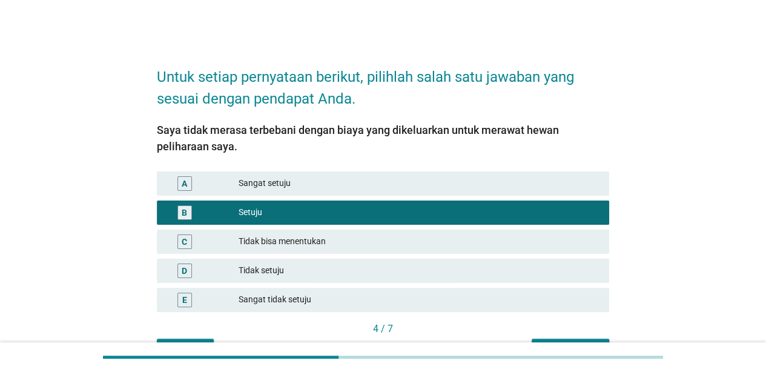
scroll to position [71, 0]
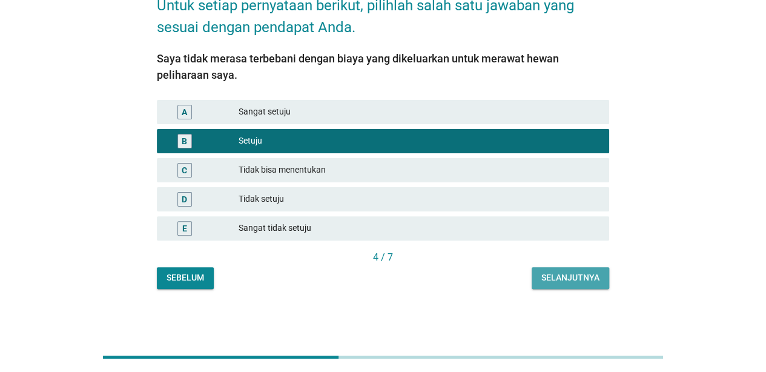
click at [570, 268] on button "Selanjutnya" at bounding box center [570, 278] width 77 height 22
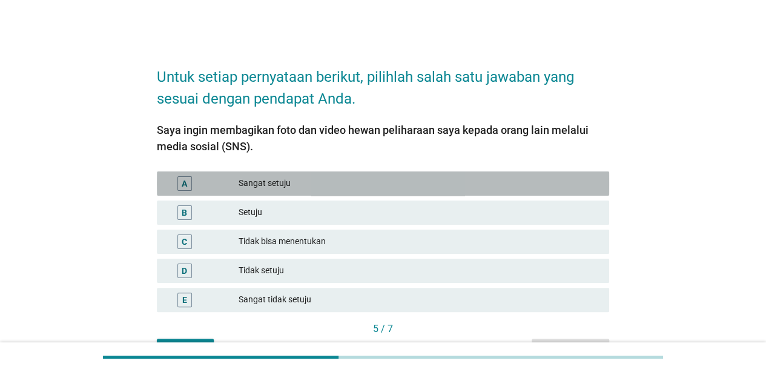
click at [367, 183] on div "Sangat setuju" at bounding box center [419, 183] width 361 height 15
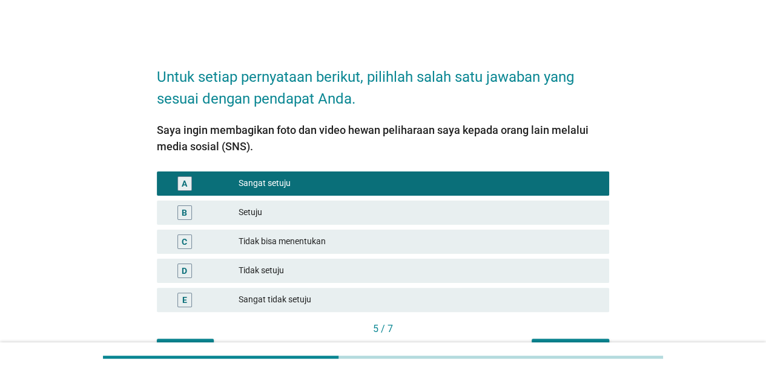
scroll to position [71, 0]
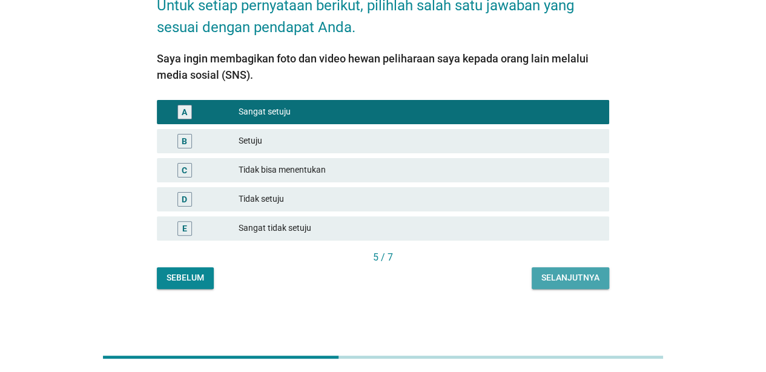
click at [577, 277] on div "Selanjutnya" at bounding box center [570, 277] width 58 height 13
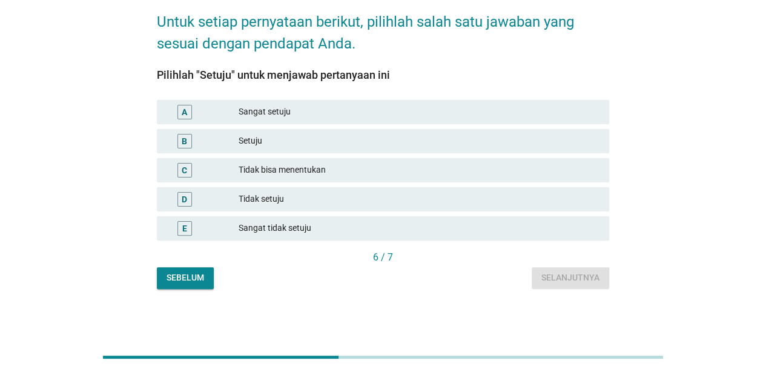
scroll to position [0, 0]
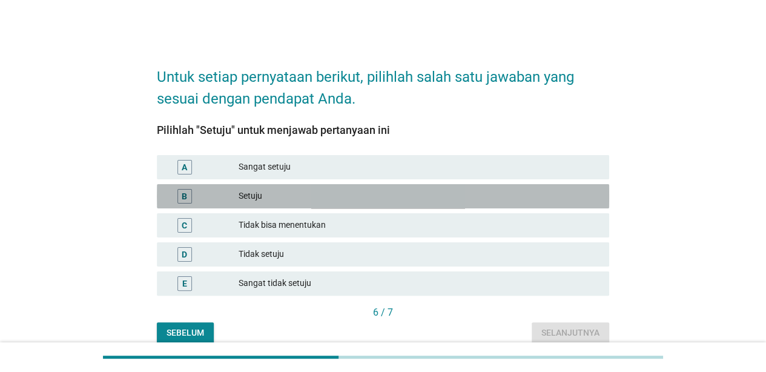
click at [253, 190] on div "Setuju" at bounding box center [419, 196] width 361 height 15
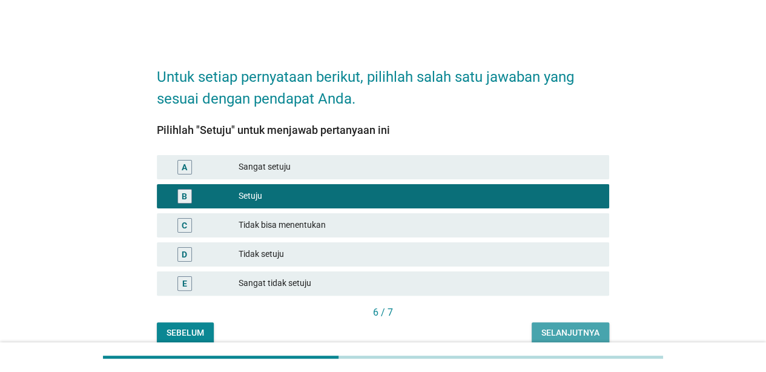
click at [553, 334] on div "Selanjutnya" at bounding box center [570, 332] width 58 height 13
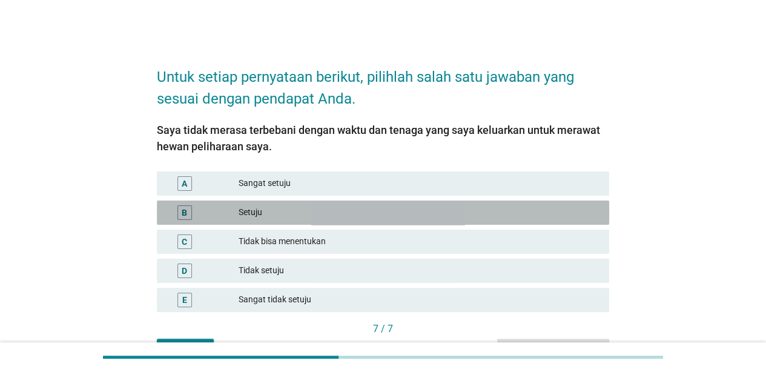
click at [254, 213] on div "Setuju" at bounding box center [419, 212] width 361 height 15
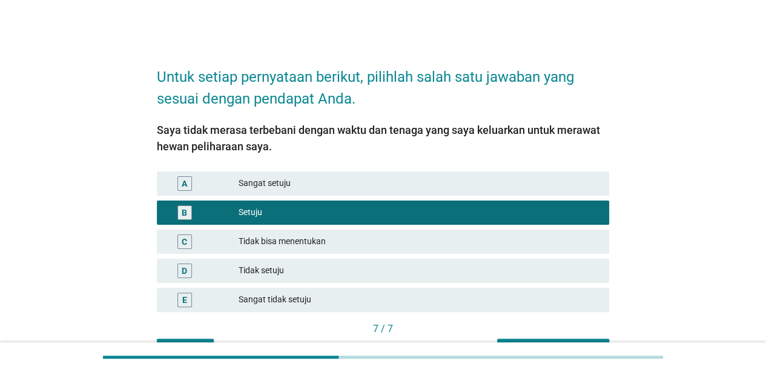
scroll to position [71, 0]
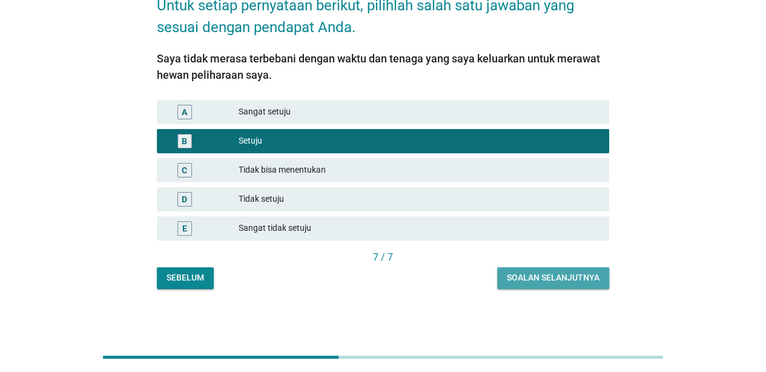
click at [561, 283] on div "Soalan selanjutnya" at bounding box center [553, 277] width 93 height 13
